Goal: Information Seeking & Learning: Learn about a topic

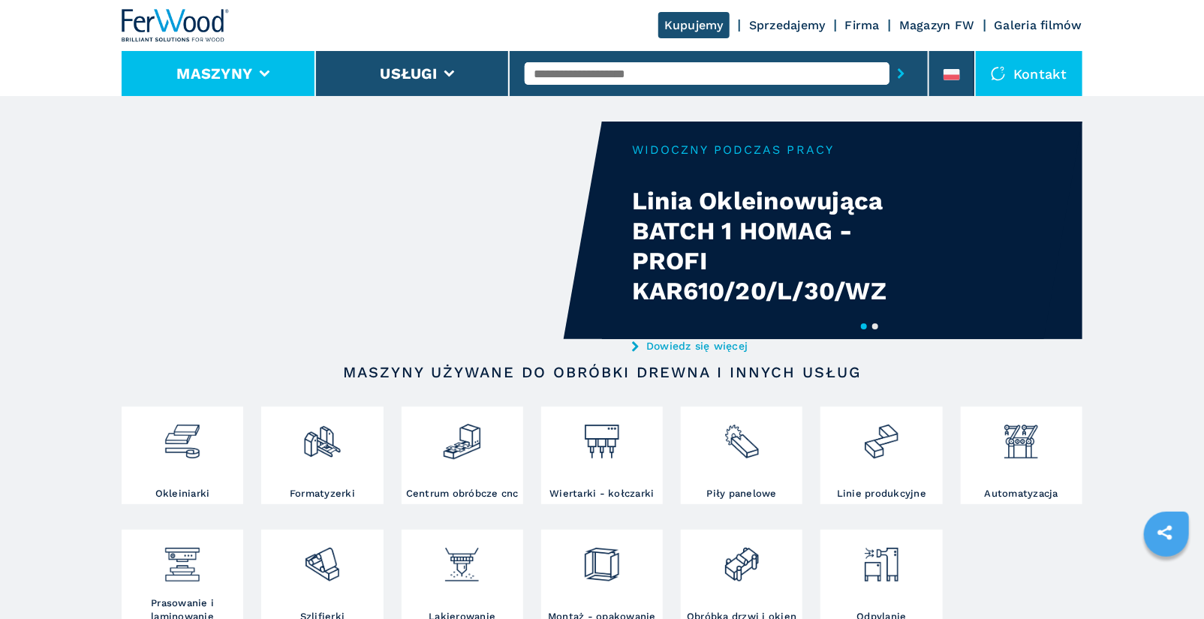
click at [267, 71] on icon at bounding box center [265, 74] width 11 height 7
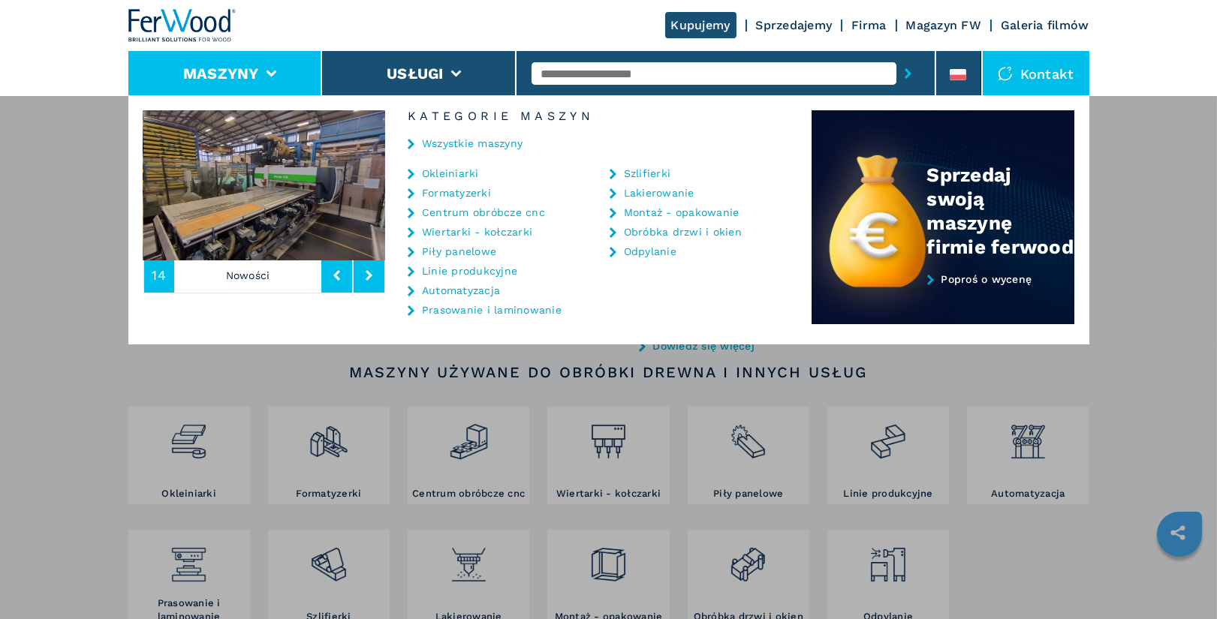
click at [564, 83] on input "text" at bounding box center [714, 73] width 365 height 23
type input "****"
click at [896, 56] on button "submit-button" at bounding box center [907, 73] width 23 height 35
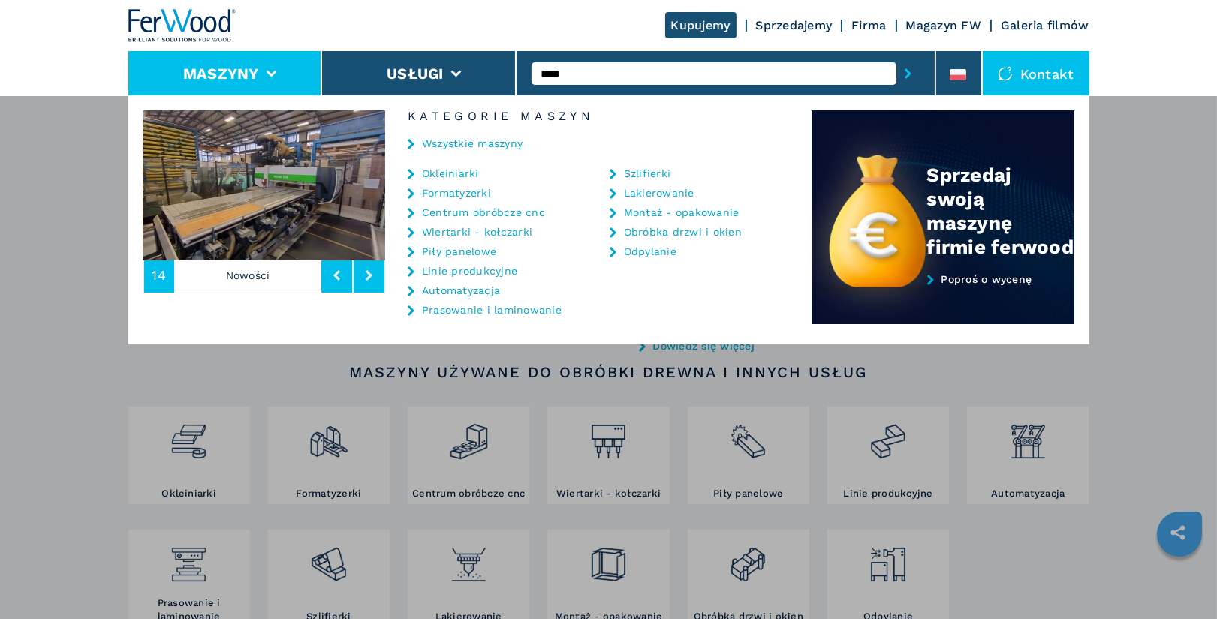
click at [896, 56] on button "submit-button" at bounding box center [907, 73] width 23 height 35
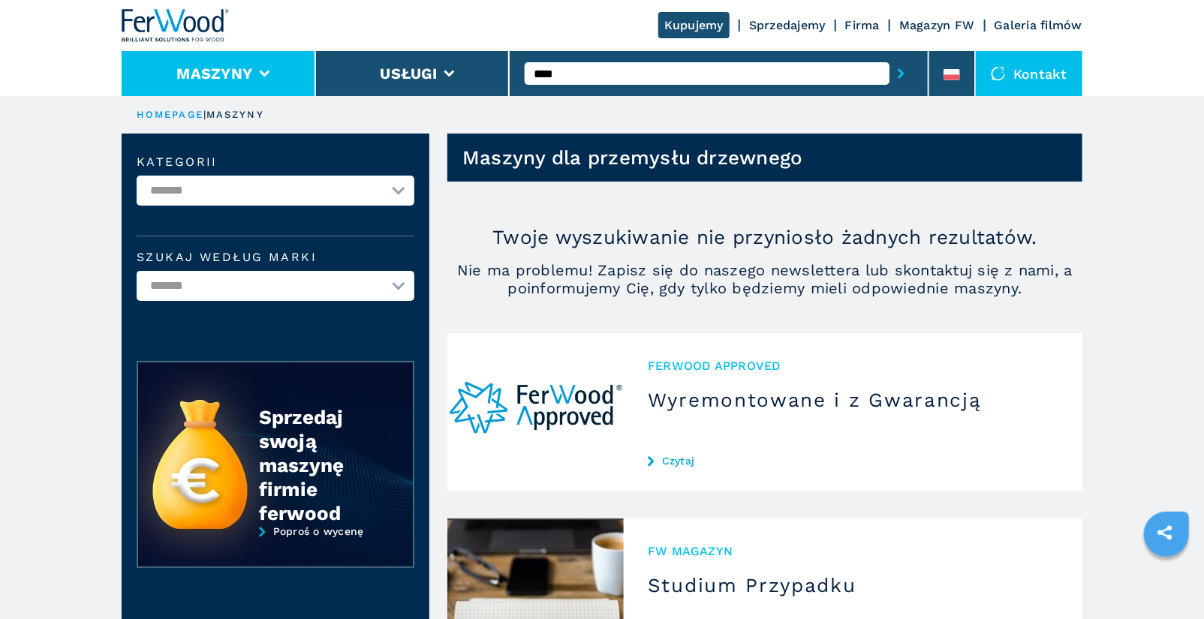
click at [236, 76] on button "Maszyny" at bounding box center [214, 74] width 76 height 18
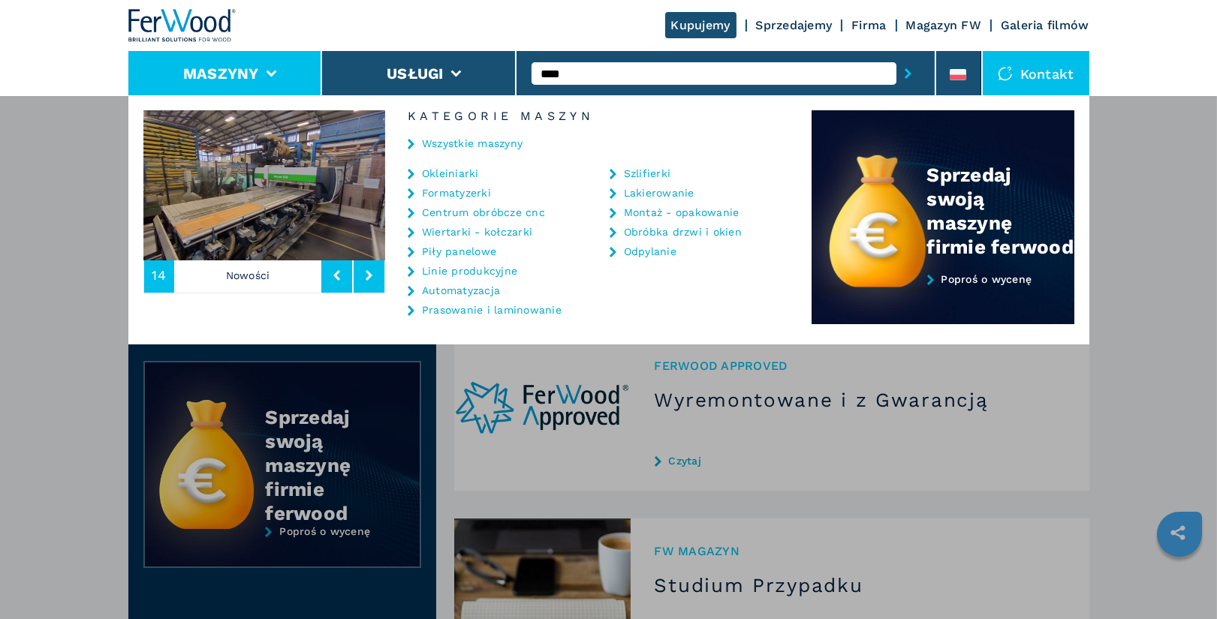
click at [654, 170] on link "Szlifierki" at bounding box center [647, 173] width 47 height 11
click at [641, 174] on link "Szlifierki" at bounding box center [647, 173] width 47 height 11
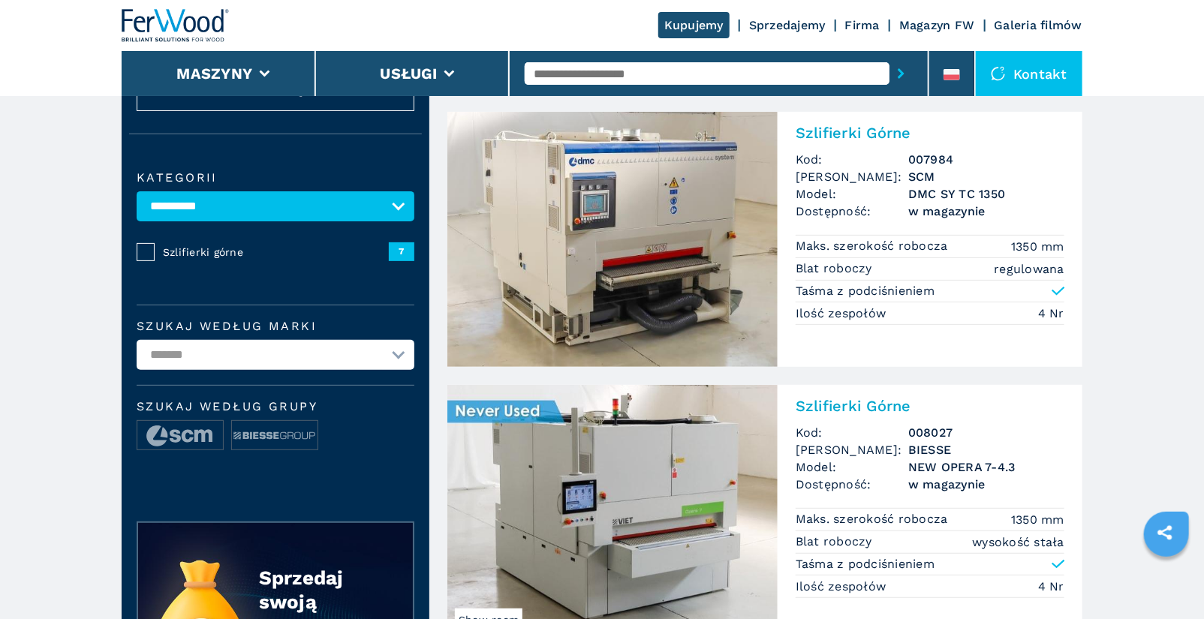
scroll to position [80, 0]
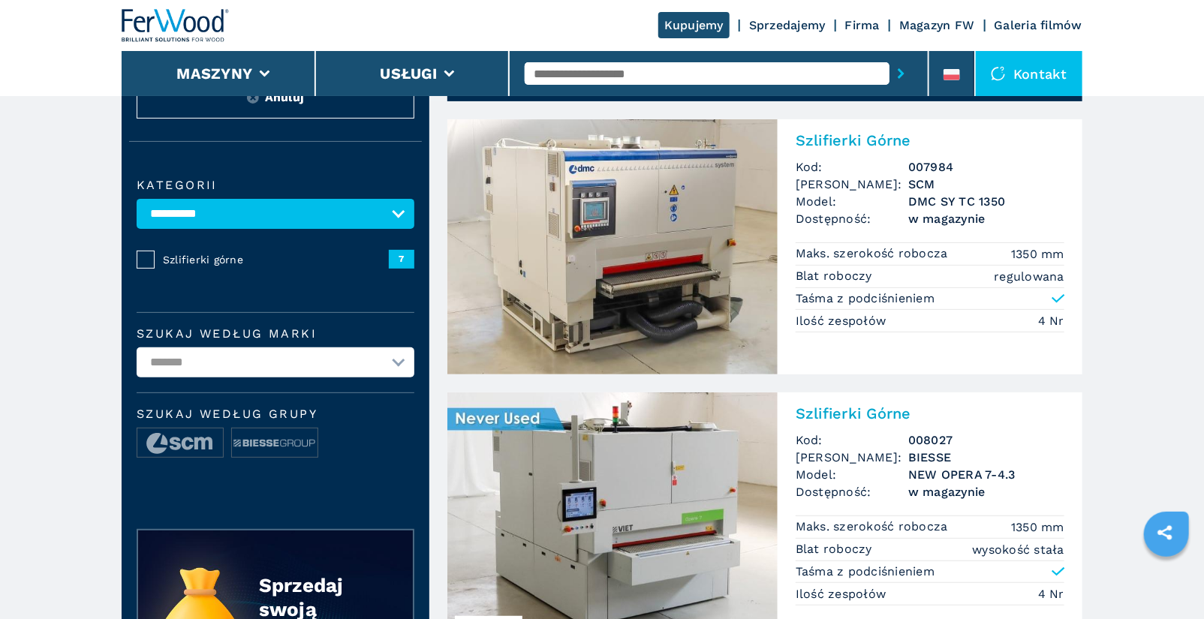
click at [848, 135] on h2 "Szlifierki Górne" at bounding box center [930, 140] width 269 height 18
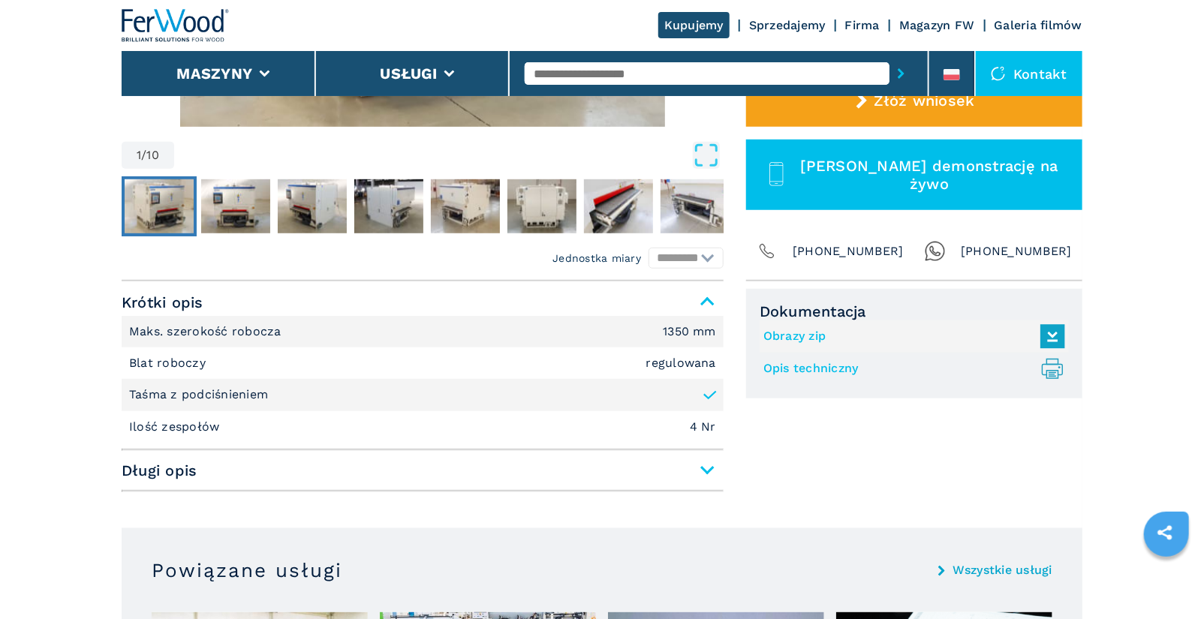
scroll to position [501, 0]
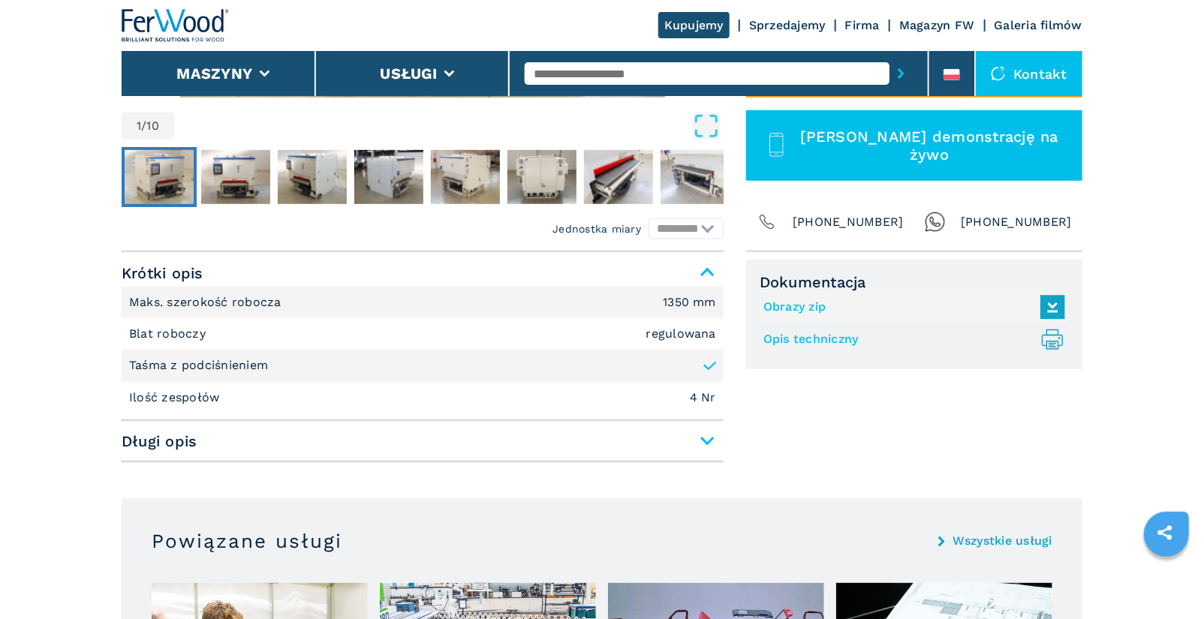
click at [699, 435] on span "Długi opis" at bounding box center [423, 441] width 602 height 27
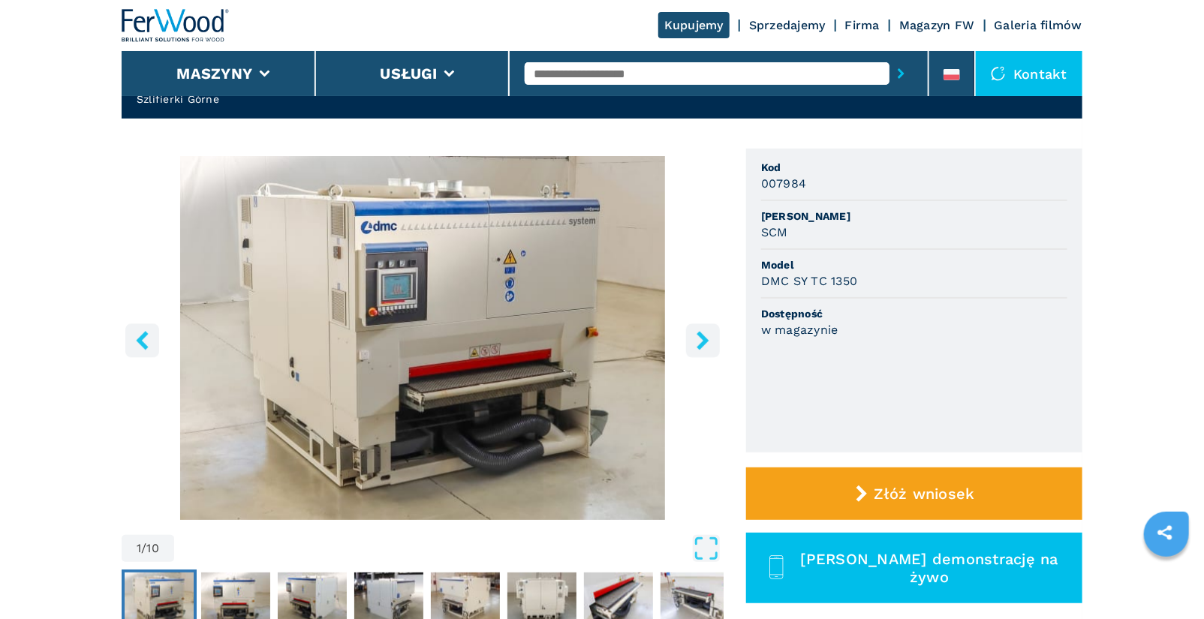
scroll to position [71, 0]
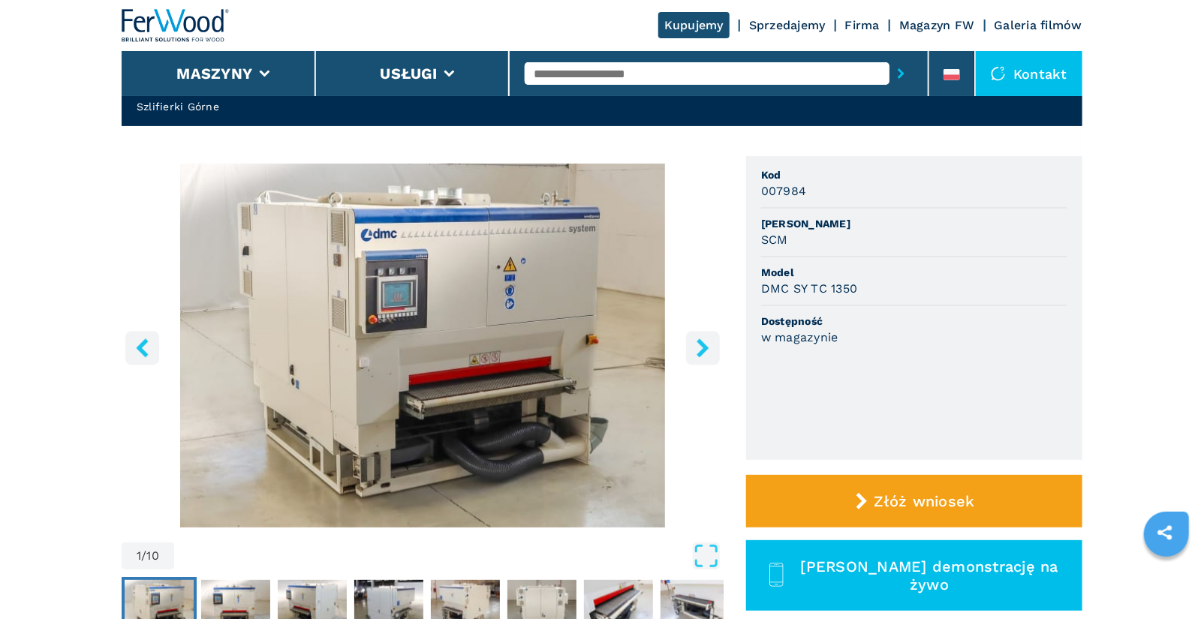
click at [707, 347] on icon "right-button" at bounding box center [703, 348] width 12 height 19
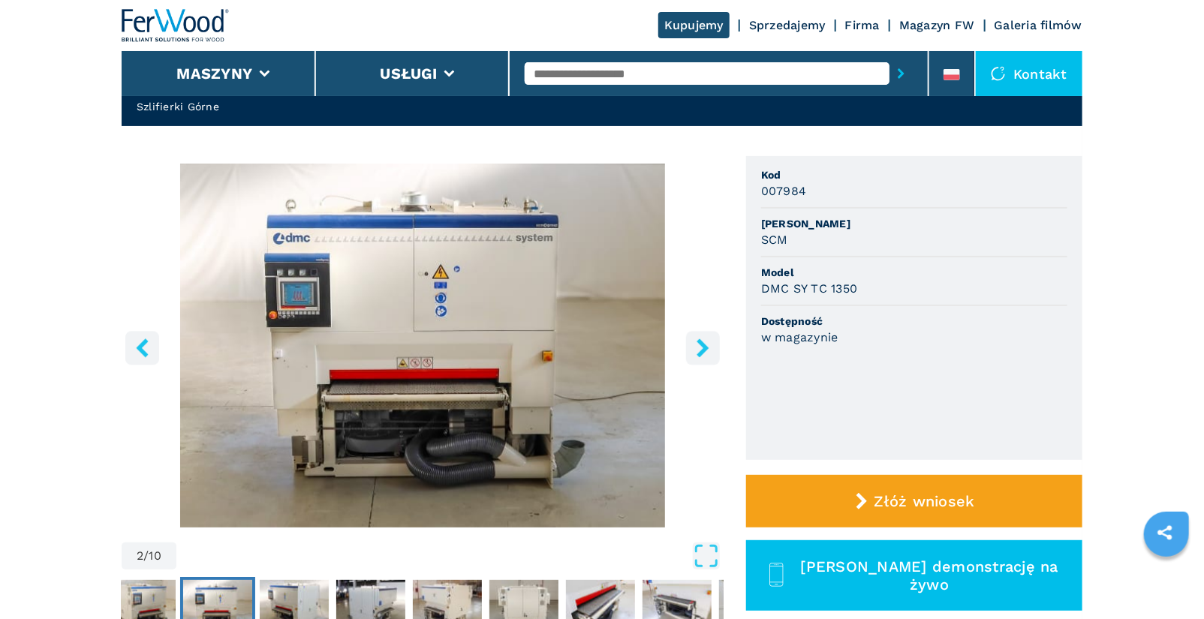
click at [707, 347] on icon "right-button" at bounding box center [703, 348] width 12 height 19
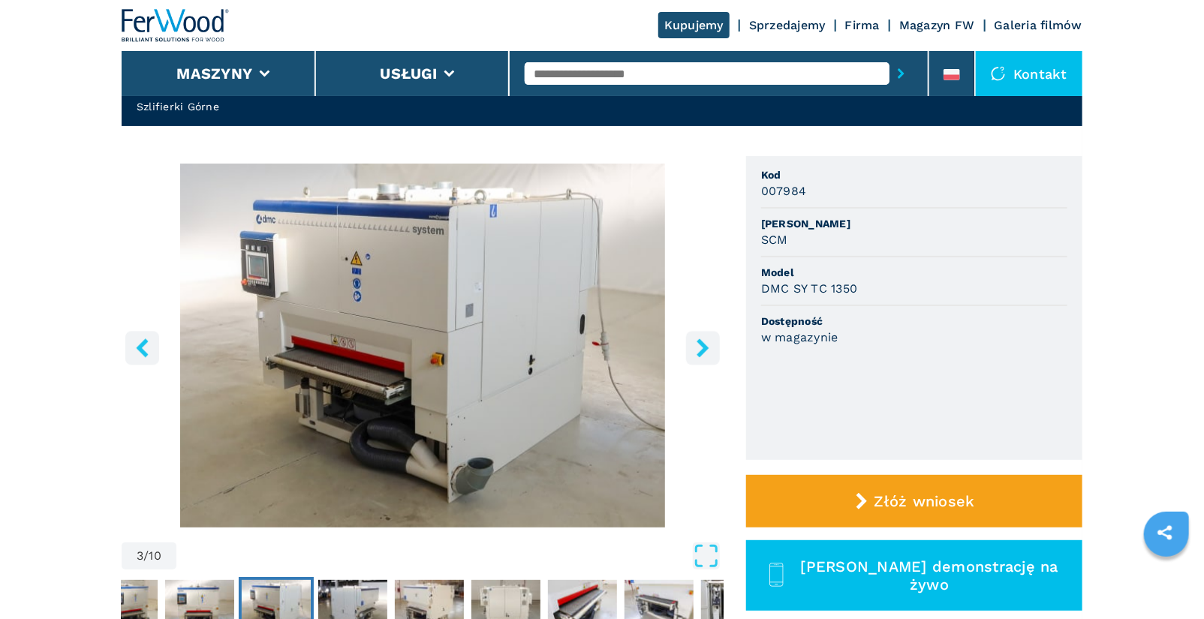
click at [707, 347] on icon "right-button" at bounding box center [703, 348] width 12 height 19
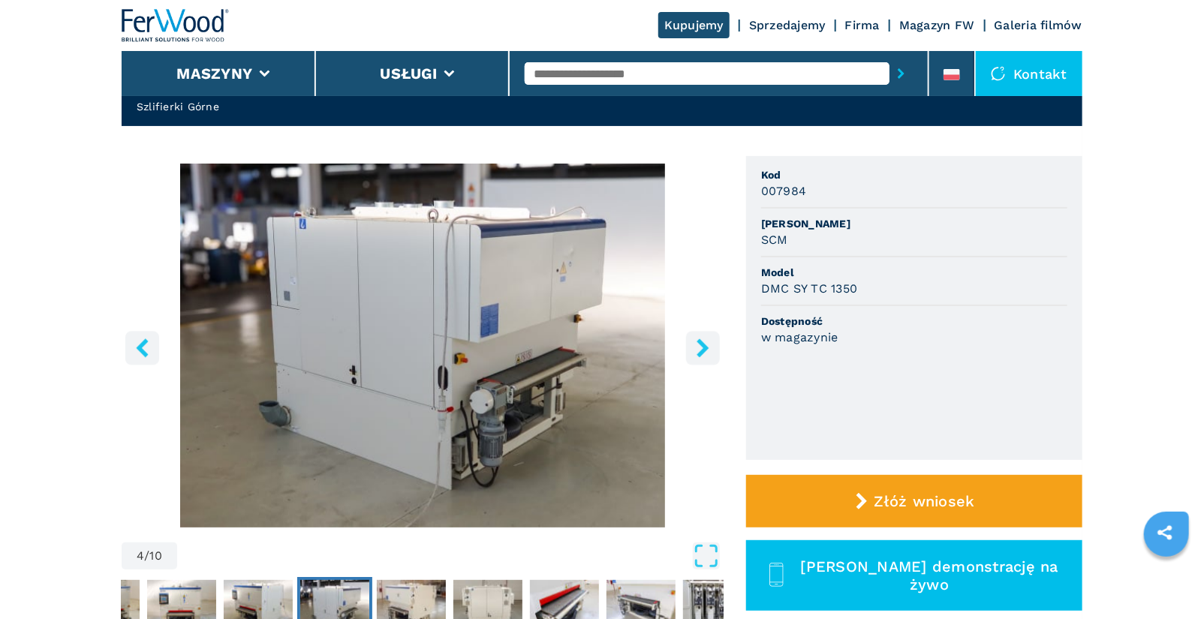
click at [707, 347] on icon "right-button" at bounding box center [703, 348] width 12 height 19
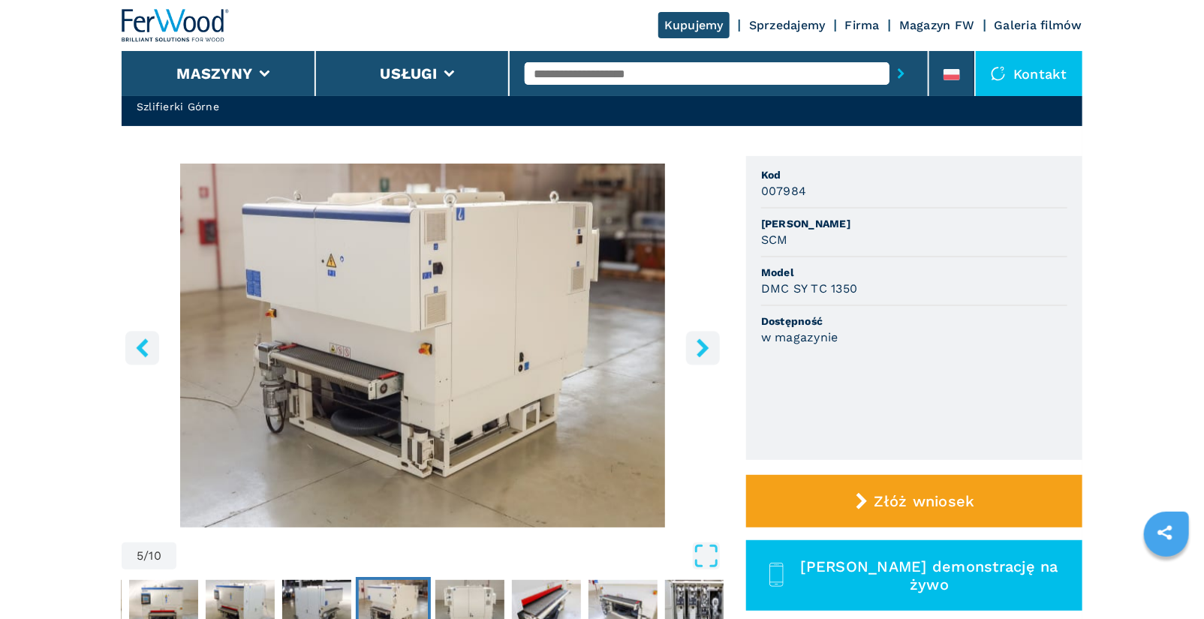
click at [707, 347] on icon "right-button" at bounding box center [703, 348] width 12 height 19
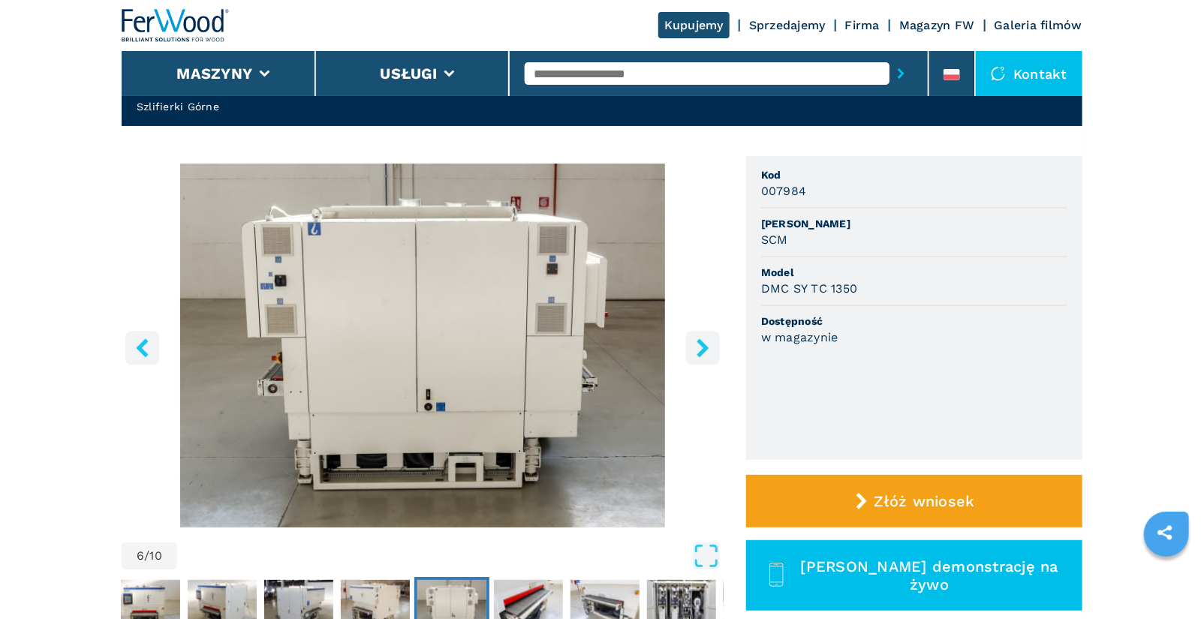
click at [707, 347] on icon "right-button" at bounding box center [703, 348] width 12 height 19
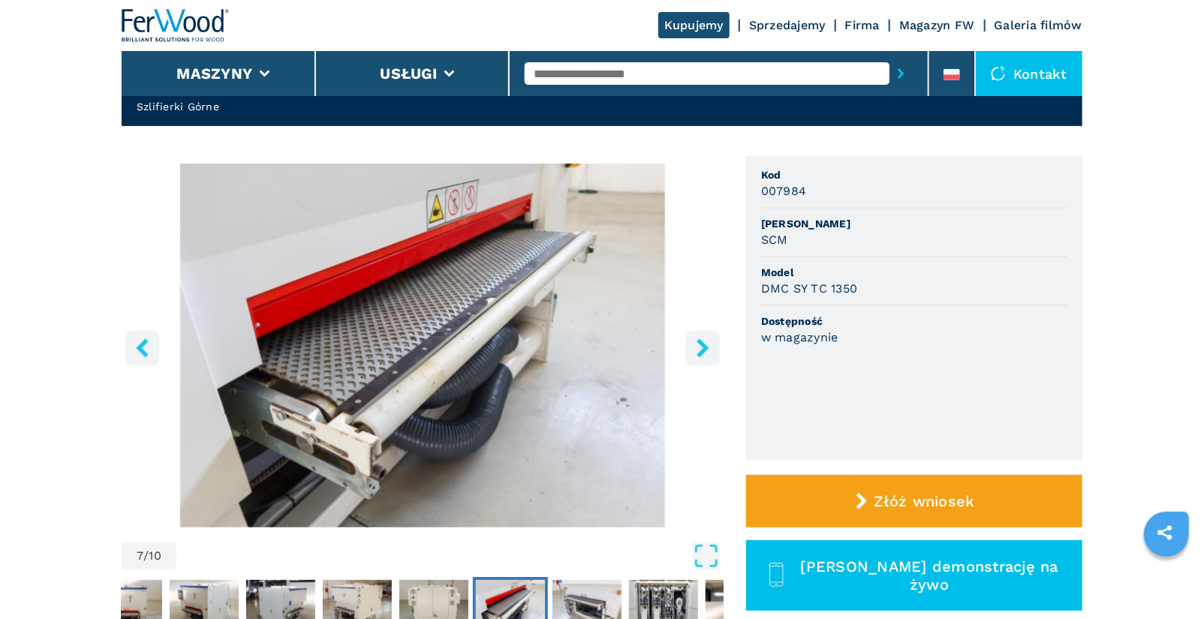
click at [707, 347] on icon "right-button" at bounding box center [703, 348] width 12 height 19
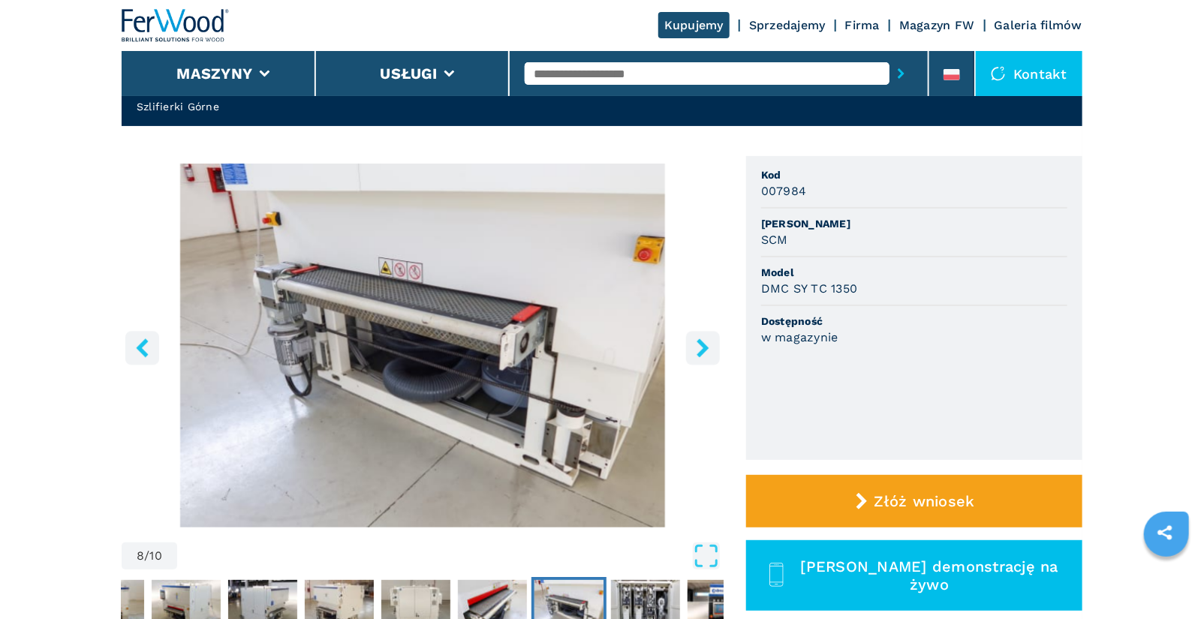
click at [707, 347] on icon "right-button" at bounding box center [703, 348] width 12 height 19
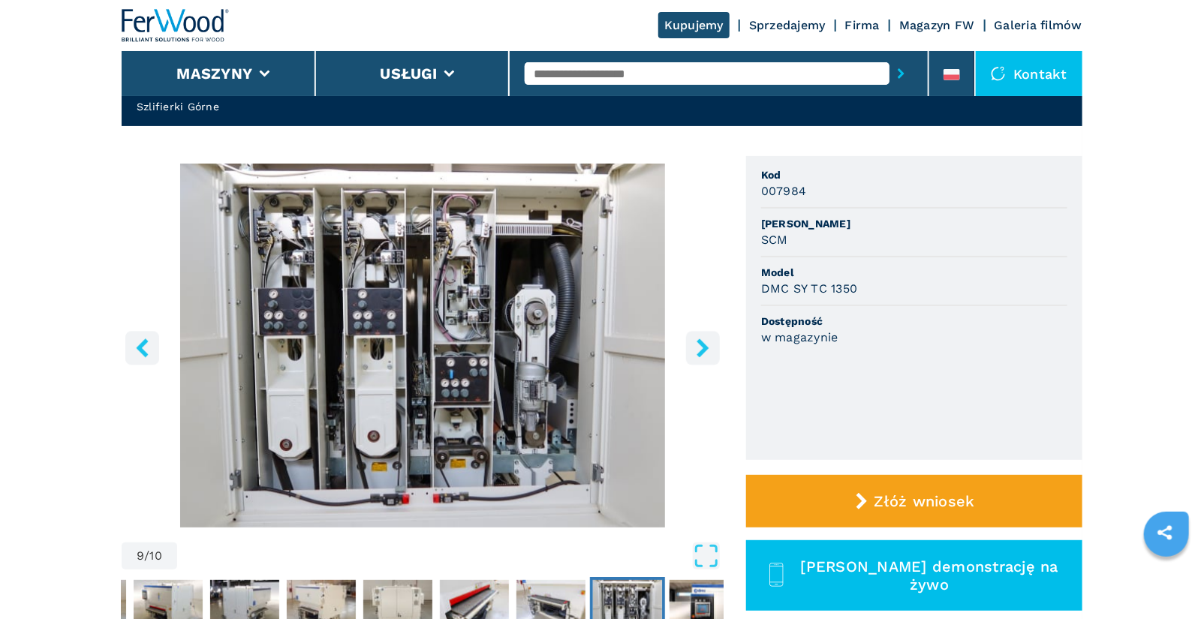
click at [707, 347] on icon "right-button" at bounding box center [703, 348] width 12 height 19
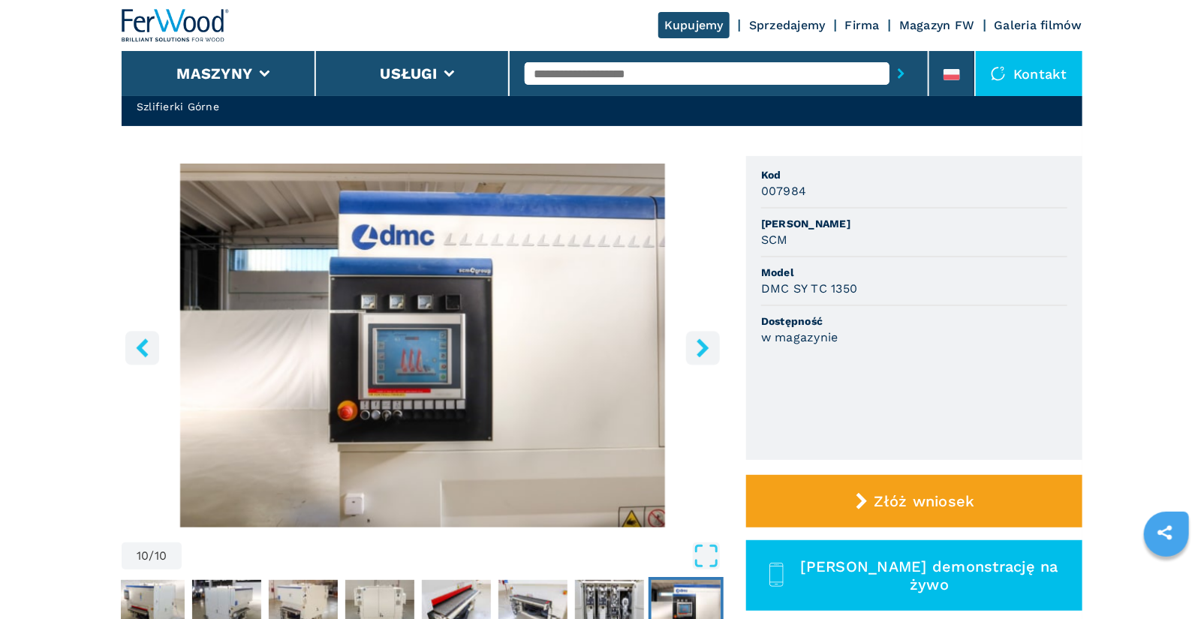
click at [707, 347] on icon "right-button" at bounding box center [703, 348] width 12 height 19
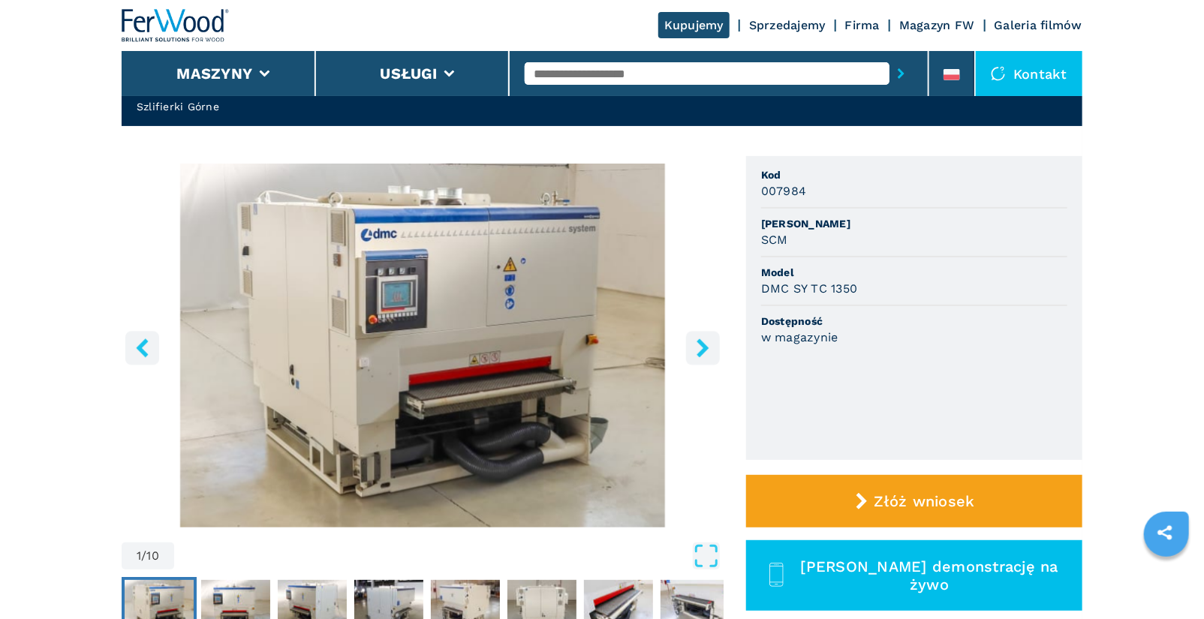
click at [707, 347] on icon "right-button" at bounding box center [703, 348] width 12 height 19
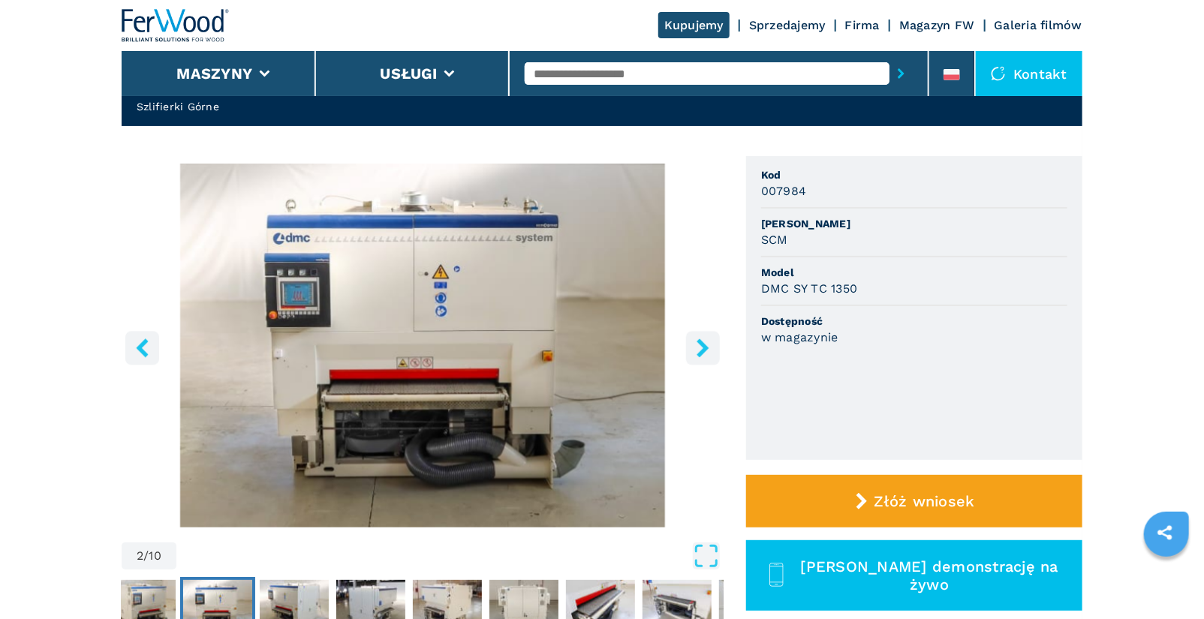
click at [707, 347] on icon "right-button" at bounding box center [703, 348] width 12 height 19
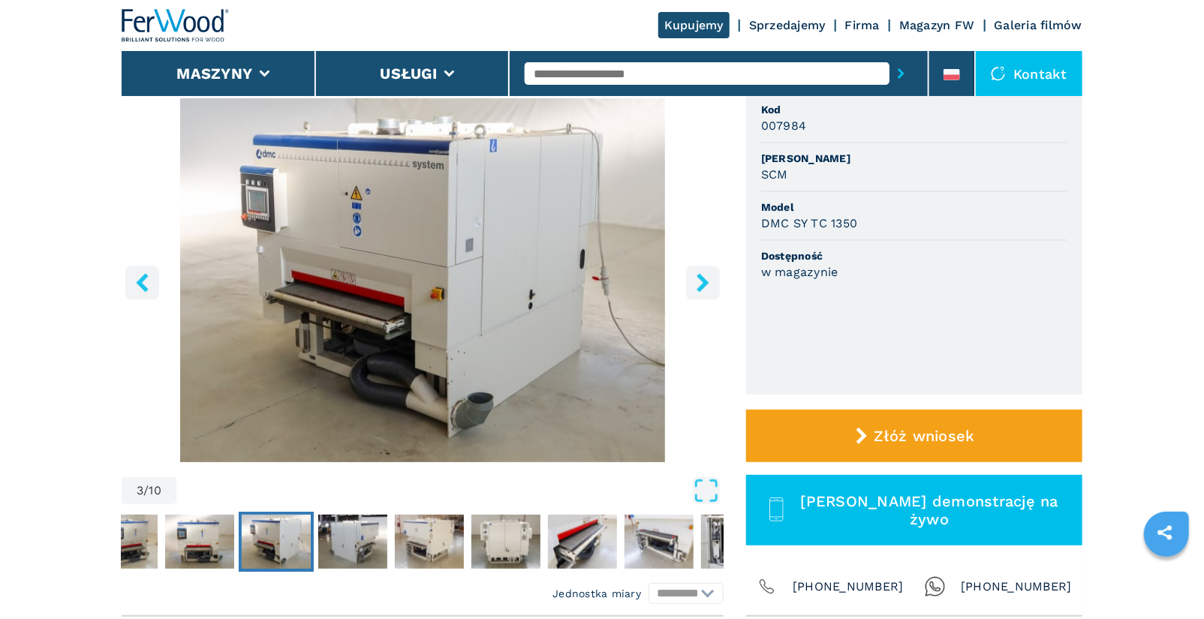
scroll to position [149, 0]
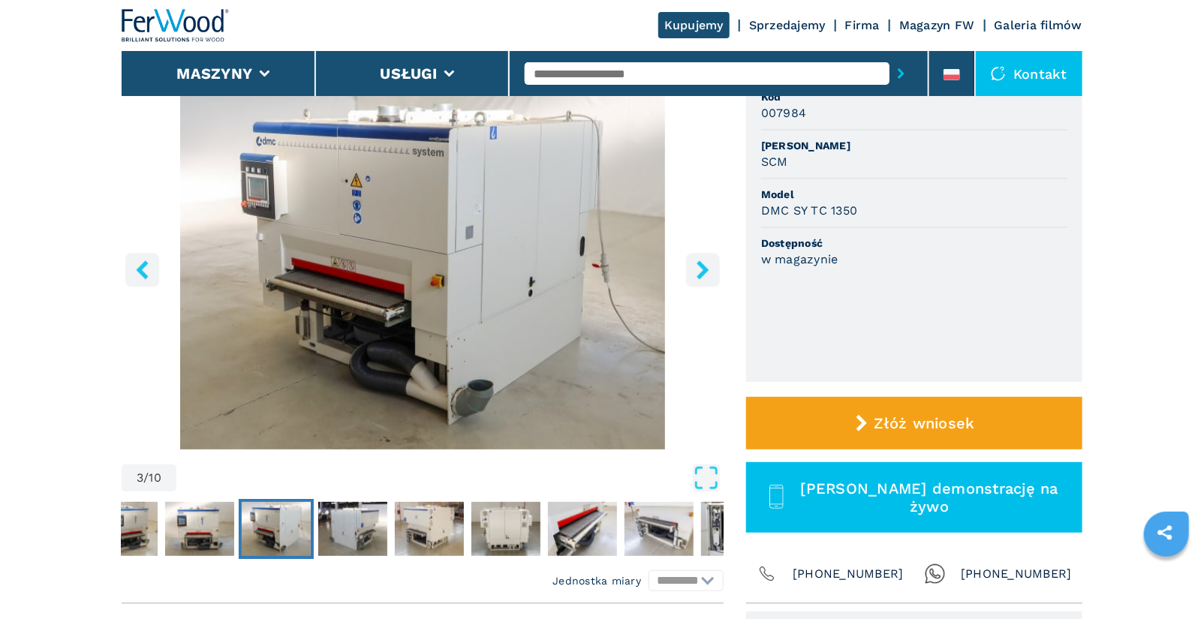
click at [707, 285] on button "right-button" at bounding box center [703, 270] width 34 height 34
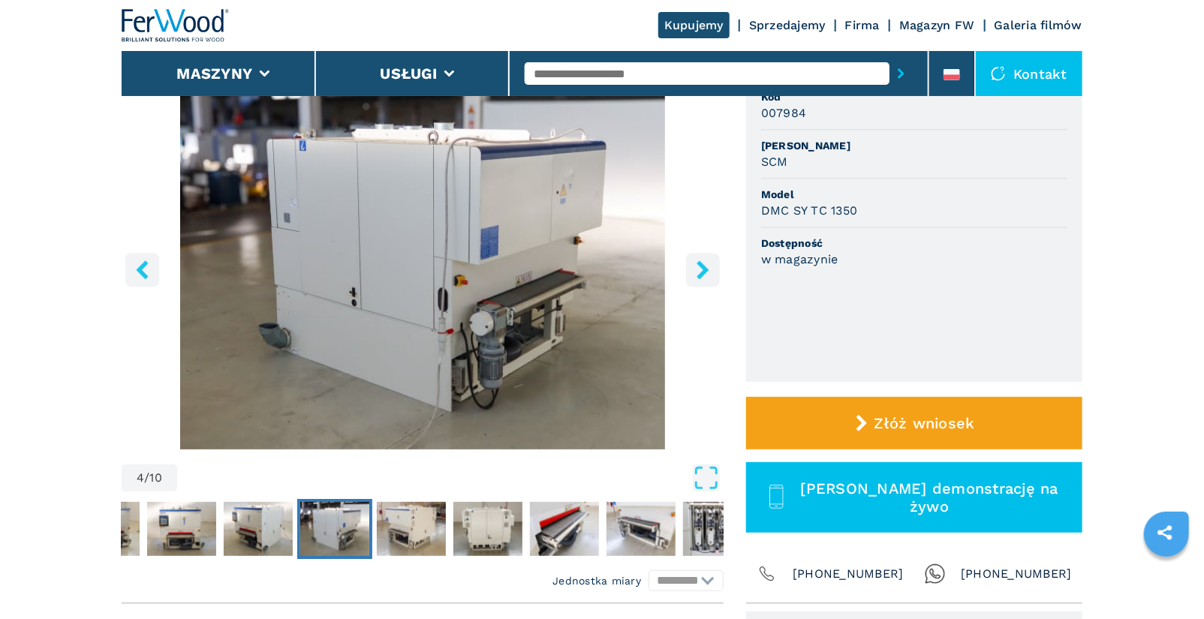
click at [707, 265] on icon "right-button" at bounding box center [703, 269] width 19 height 19
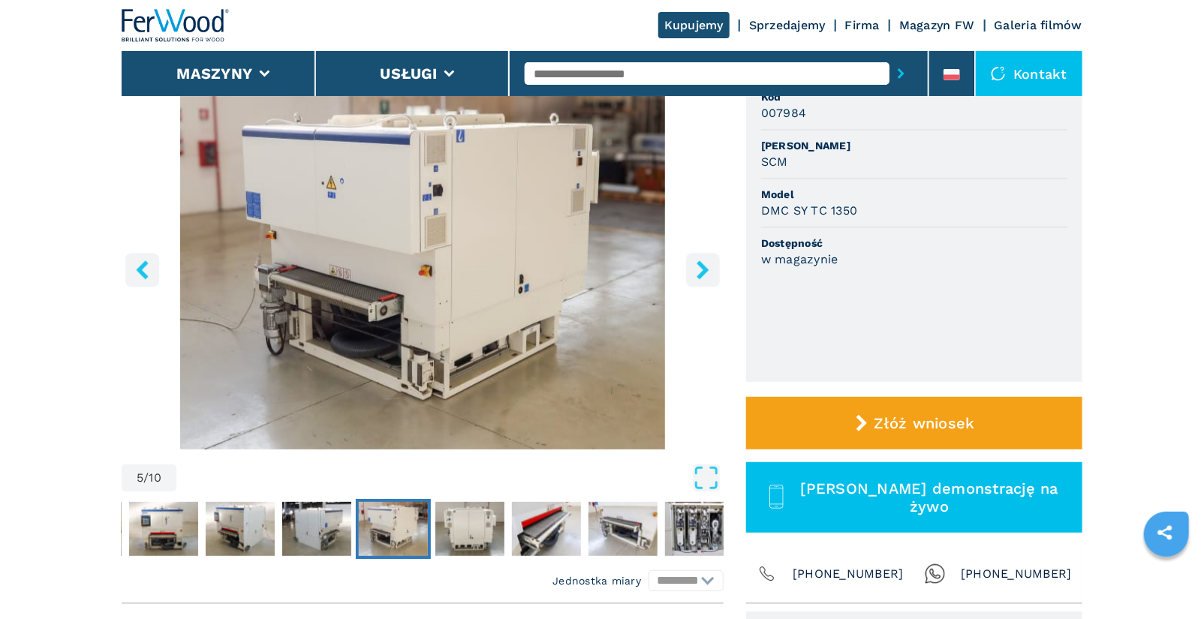
click at [707, 265] on icon "right-button" at bounding box center [703, 269] width 19 height 19
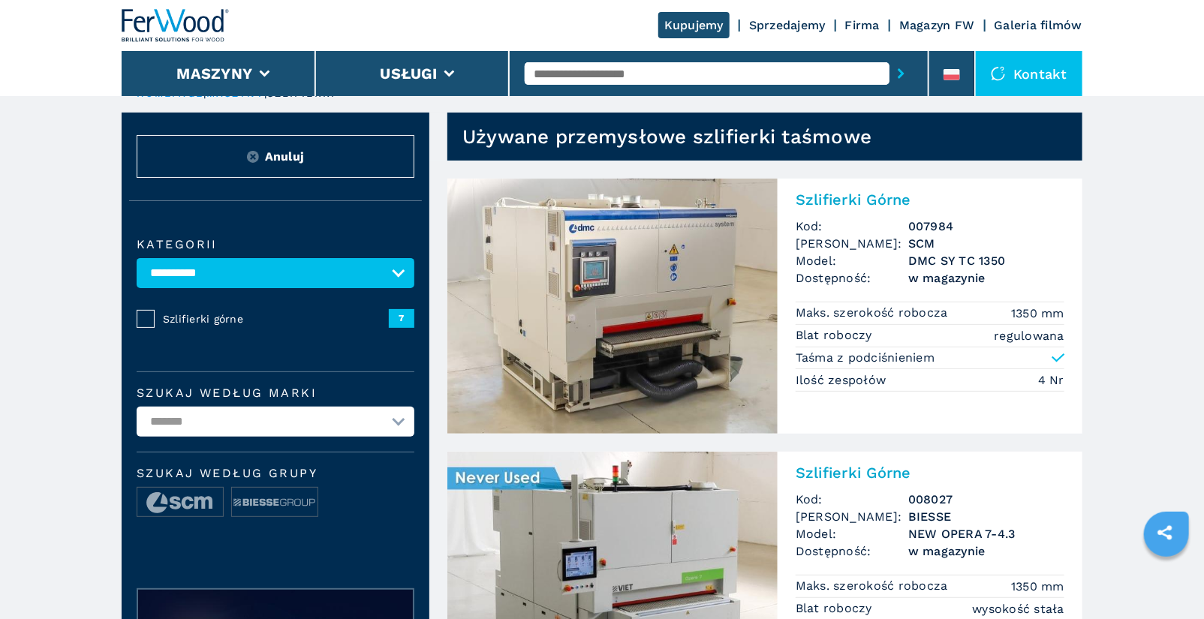
scroll to position [28, 0]
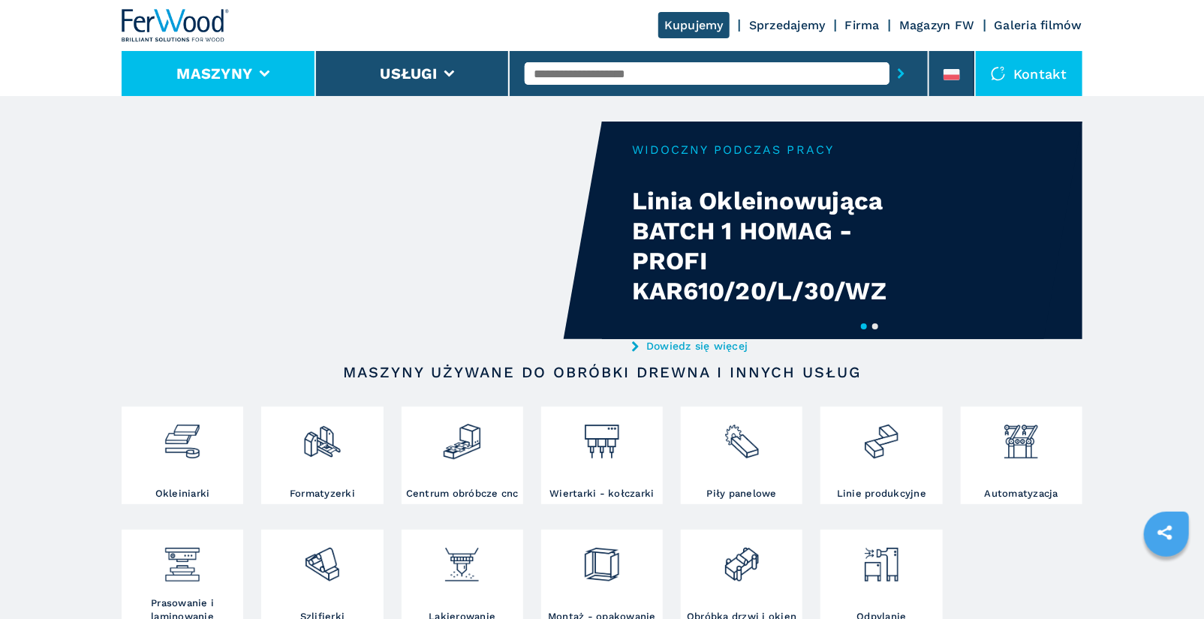
click at [268, 79] on li "Maszyny" at bounding box center [219, 73] width 194 height 45
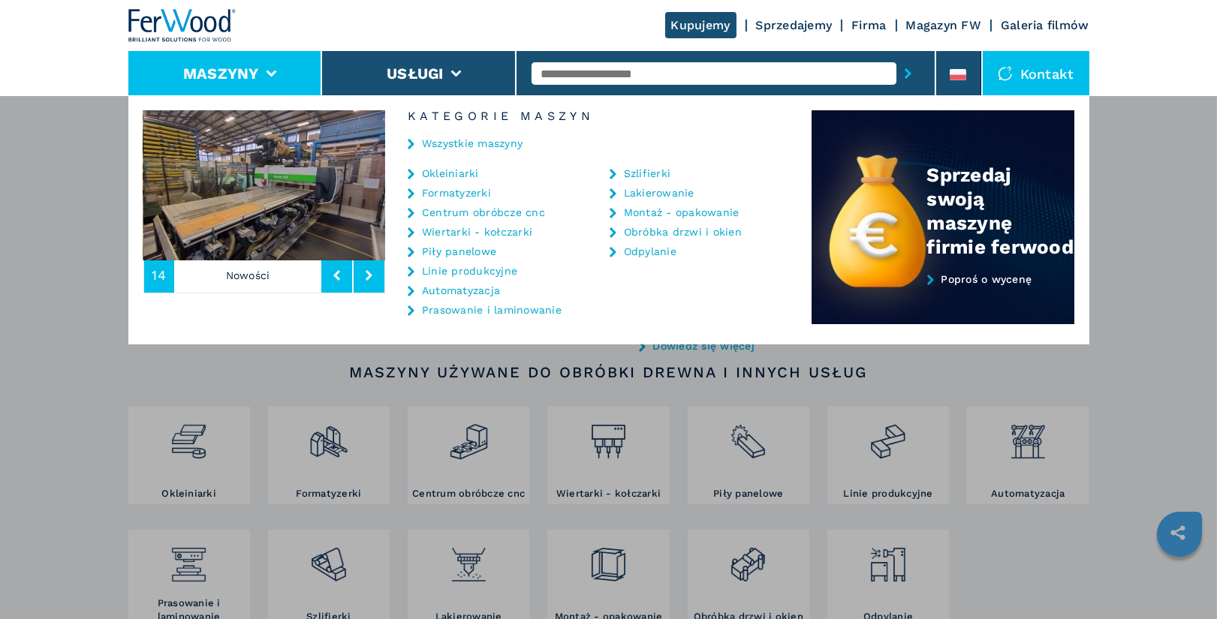
click at [457, 211] on link "Centrum obróbcze cnc" at bounding box center [483, 212] width 123 height 11
click at [511, 212] on link "Centrum obróbcze cnc" at bounding box center [483, 212] width 123 height 11
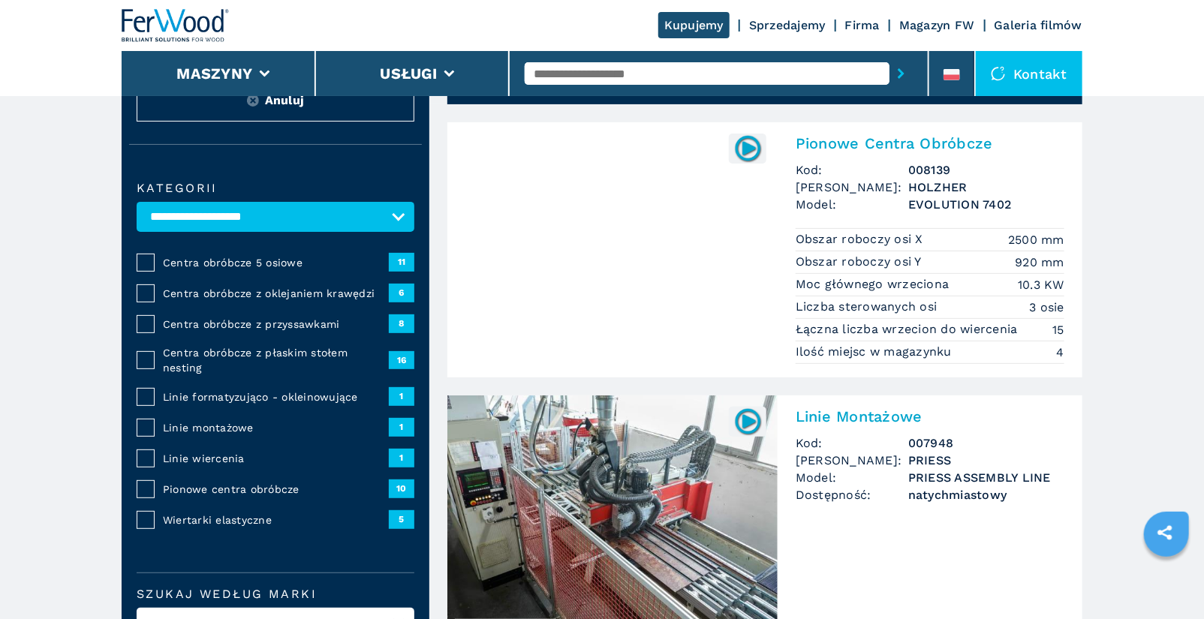
scroll to position [78, 0]
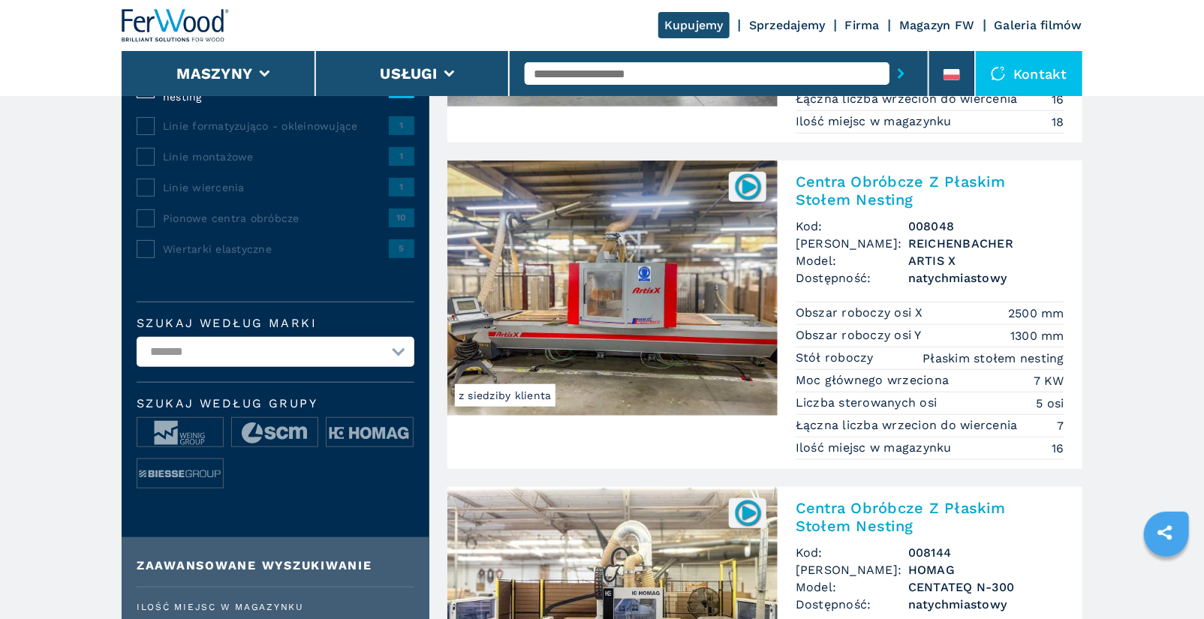
scroll to position [356, 0]
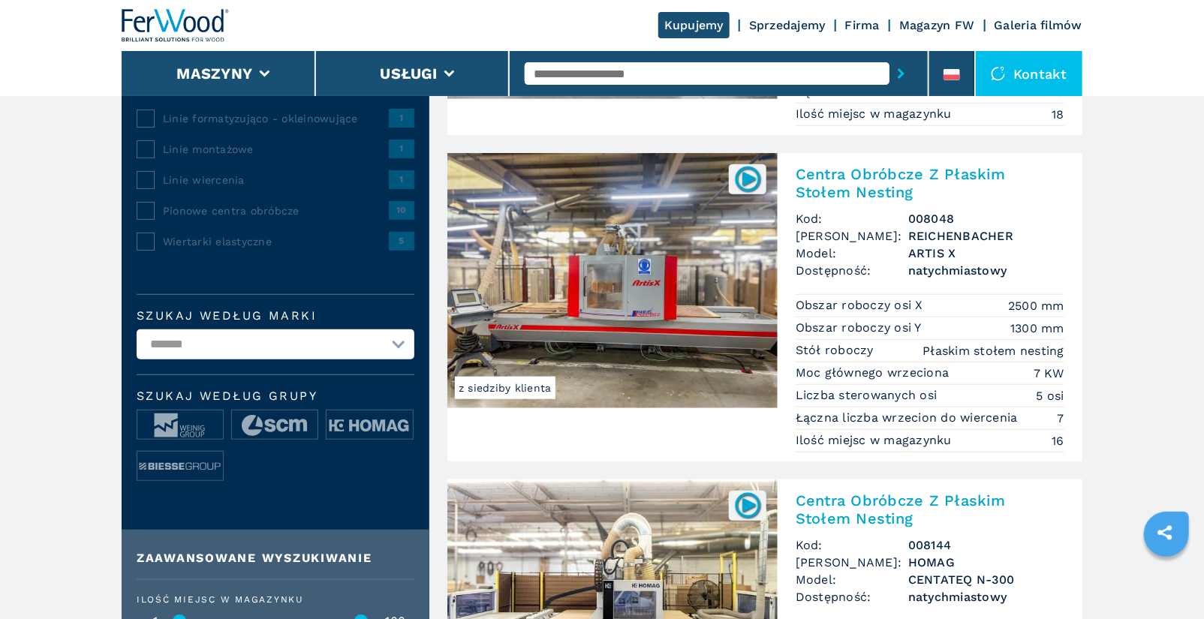
click at [568, 72] on input "text" at bounding box center [707, 73] width 365 height 23
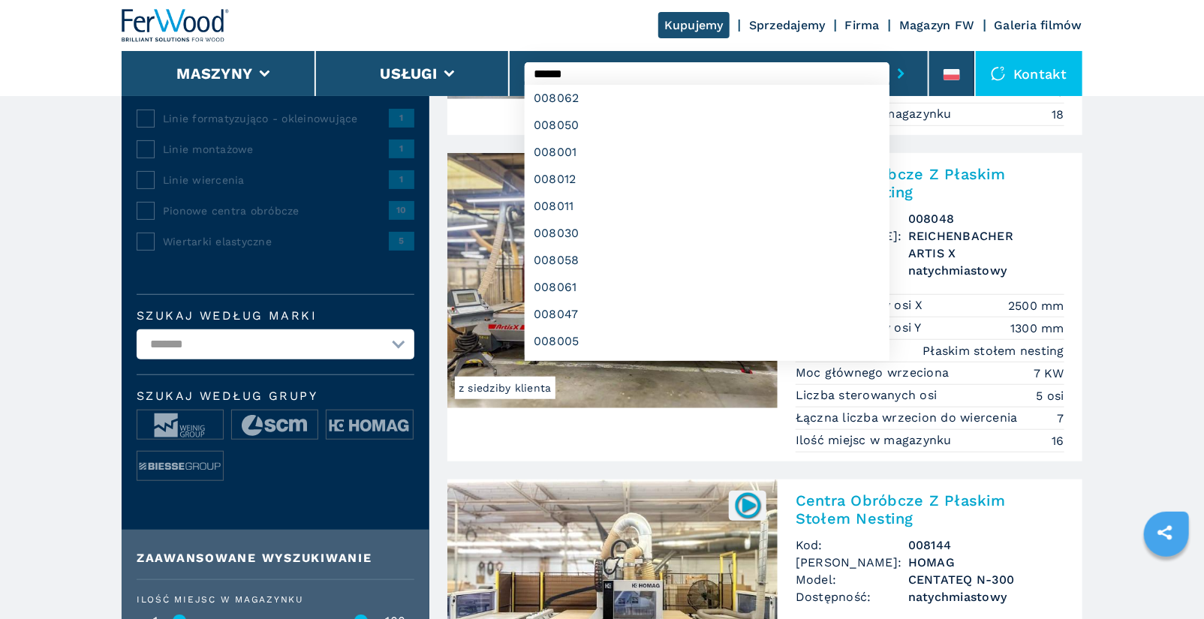
type input "******"
click at [890, 56] on button "submit-button" at bounding box center [901, 73] width 23 height 35
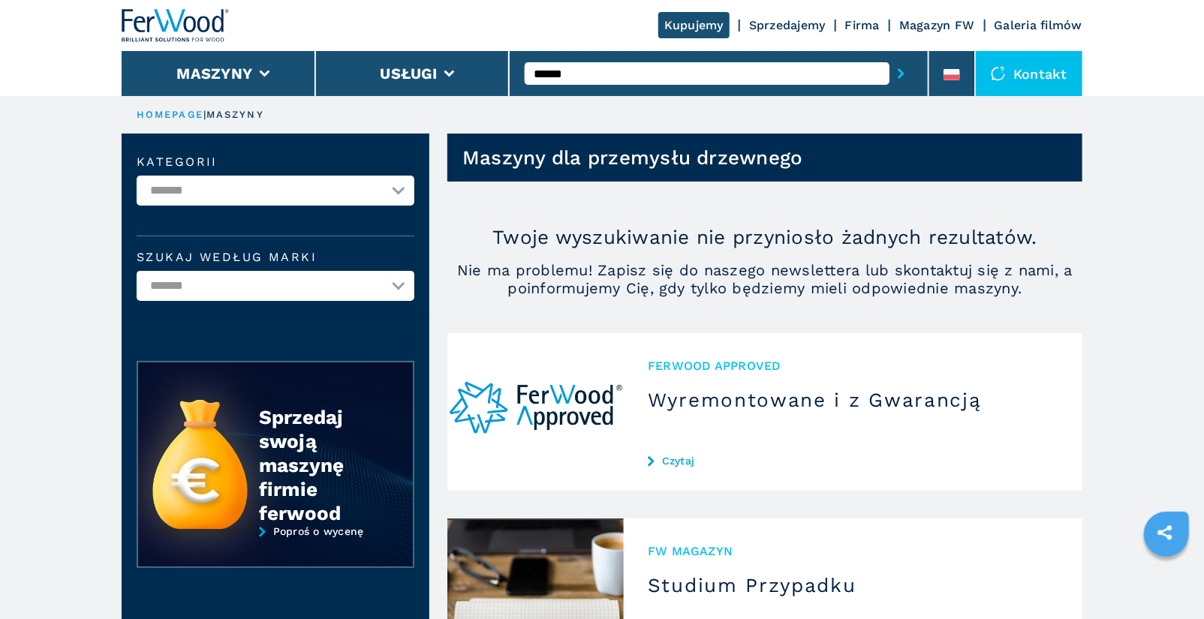
click at [580, 70] on input "******" at bounding box center [707, 73] width 365 height 23
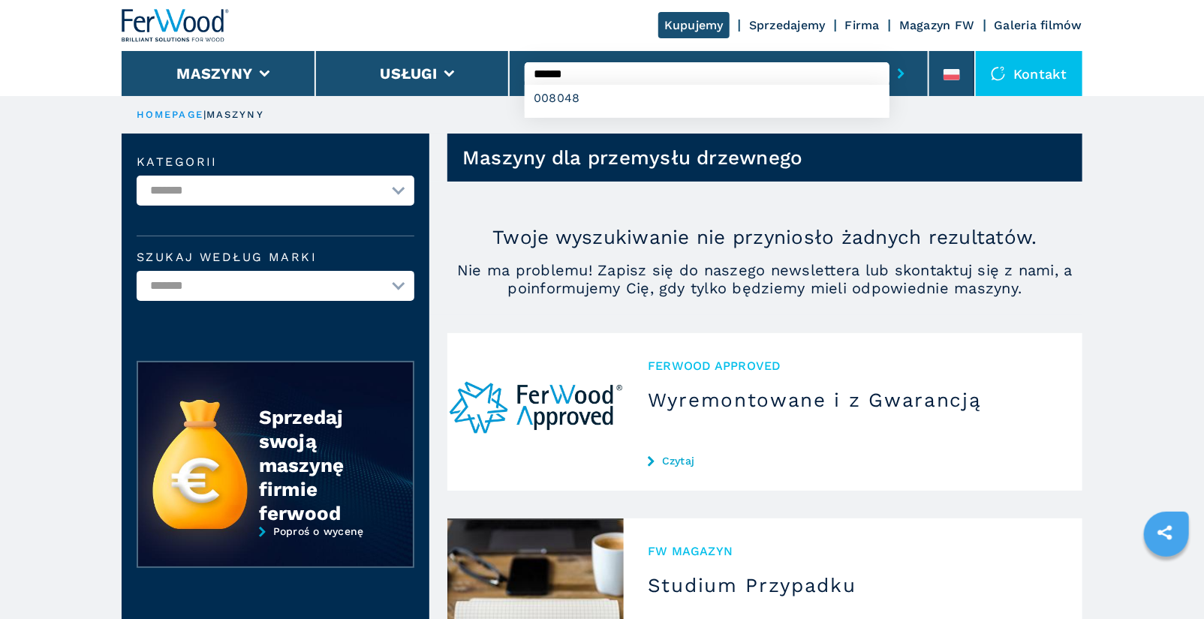
type input "******"
click at [890, 56] on button "submit-button" at bounding box center [901, 73] width 23 height 35
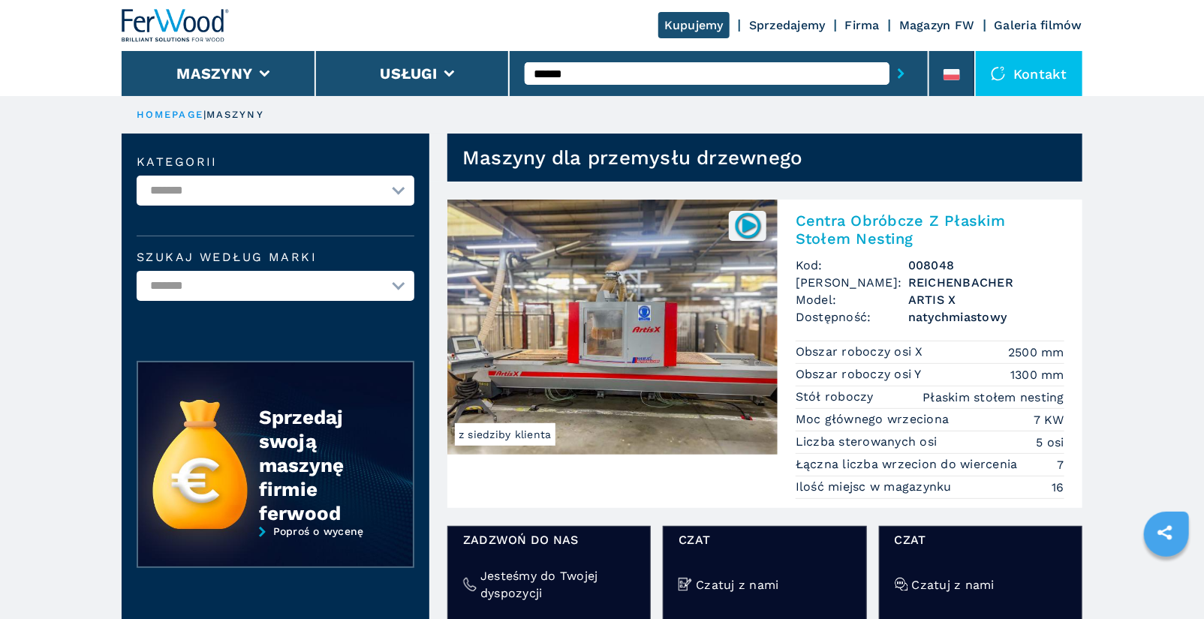
click at [919, 215] on h2 "Centra Obróbcze Z Płaskim Stołem Nesting" at bounding box center [930, 230] width 269 height 36
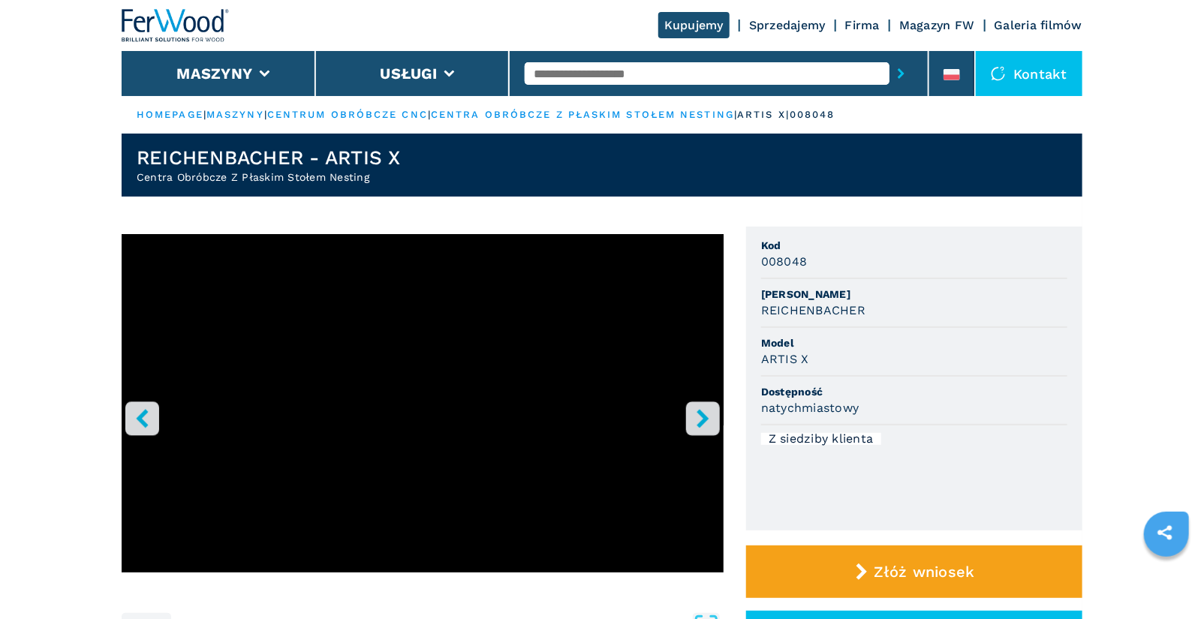
click at [709, 425] on icon "right-button" at bounding box center [703, 418] width 19 height 19
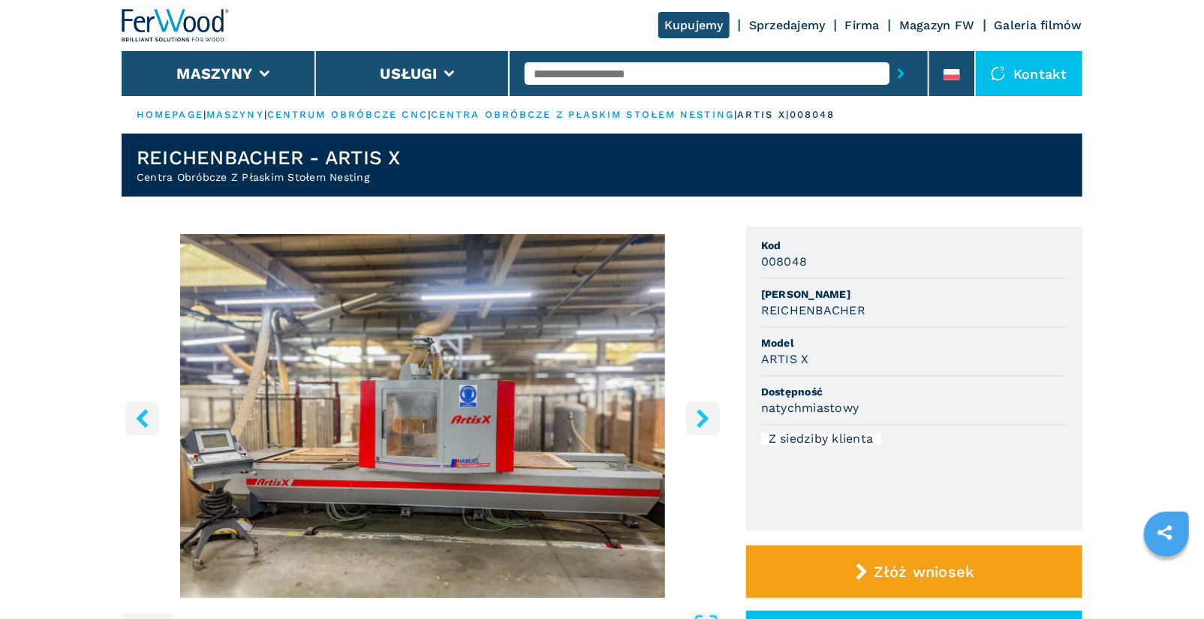
click at [709, 425] on icon "right-button" at bounding box center [703, 418] width 19 height 19
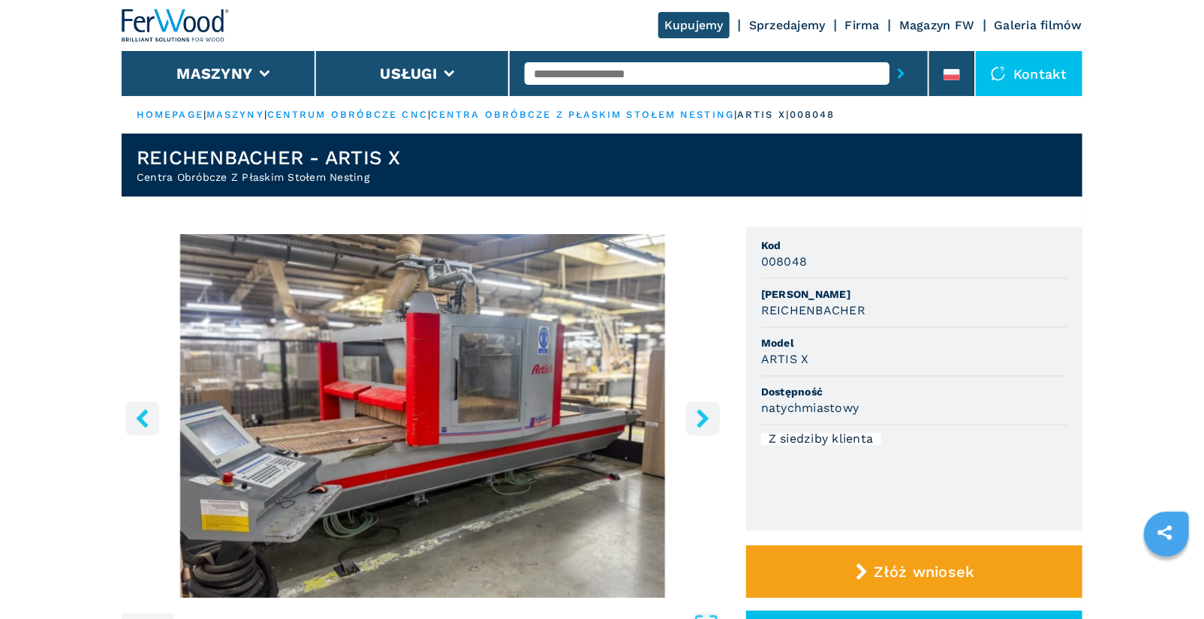
click at [709, 425] on icon "right-button" at bounding box center [703, 418] width 19 height 19
